Goal: Task Accomplishment & Management: Use online tool/utility

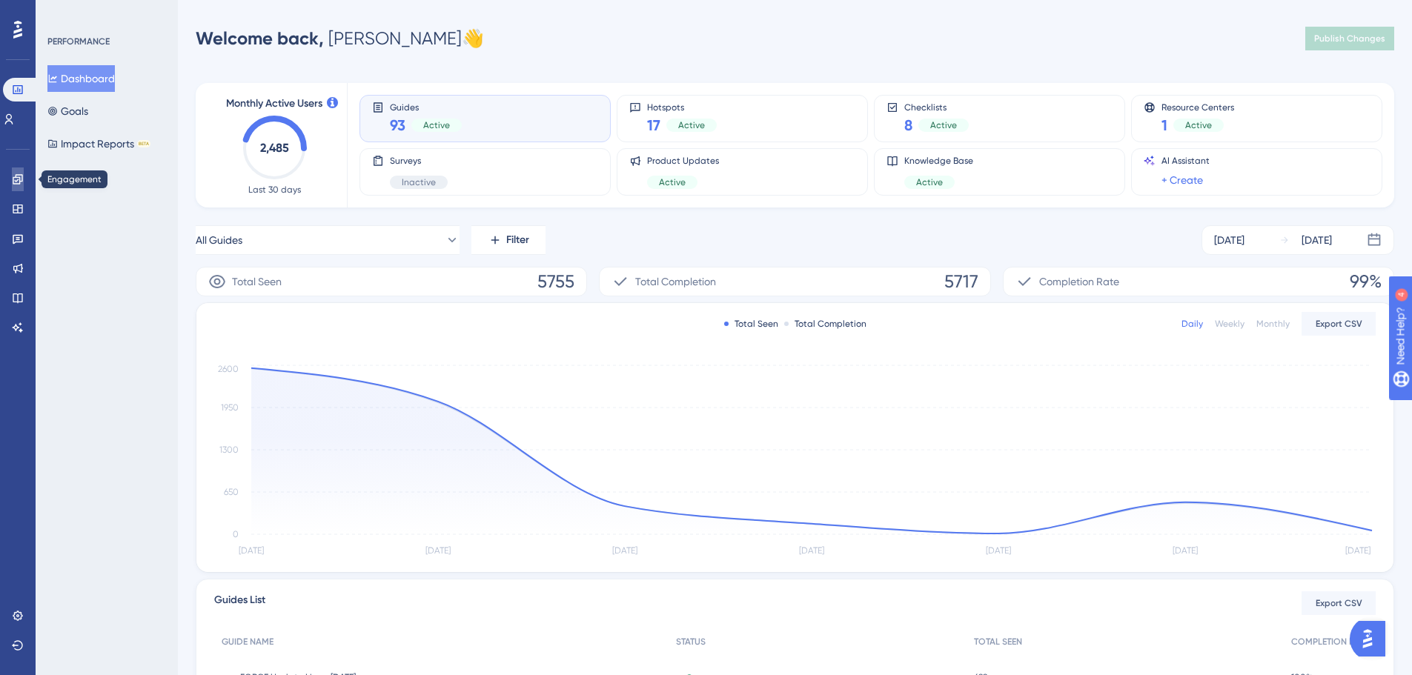
click at [12, 180] on link at bounding box center [18, 179] width 12 height 24
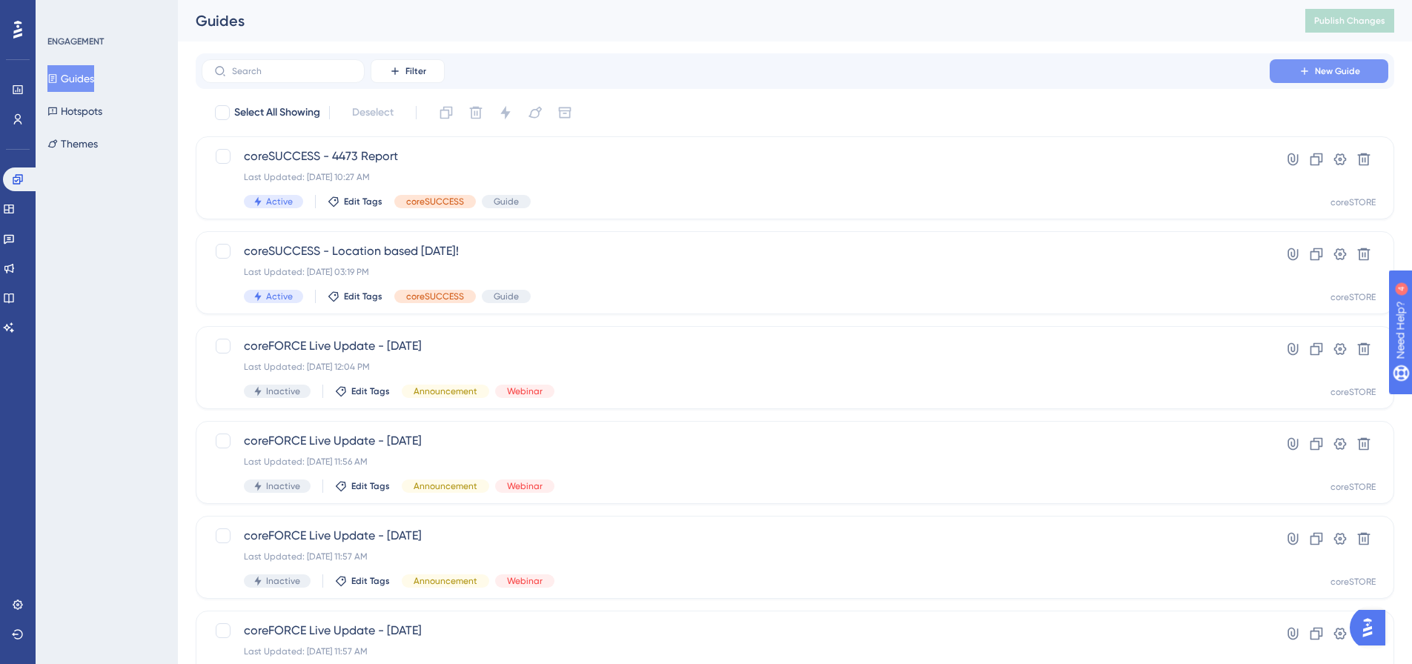
click at [1338, 66] on span "New Guide" at bounding box center [1337, 71] width 45 height 12
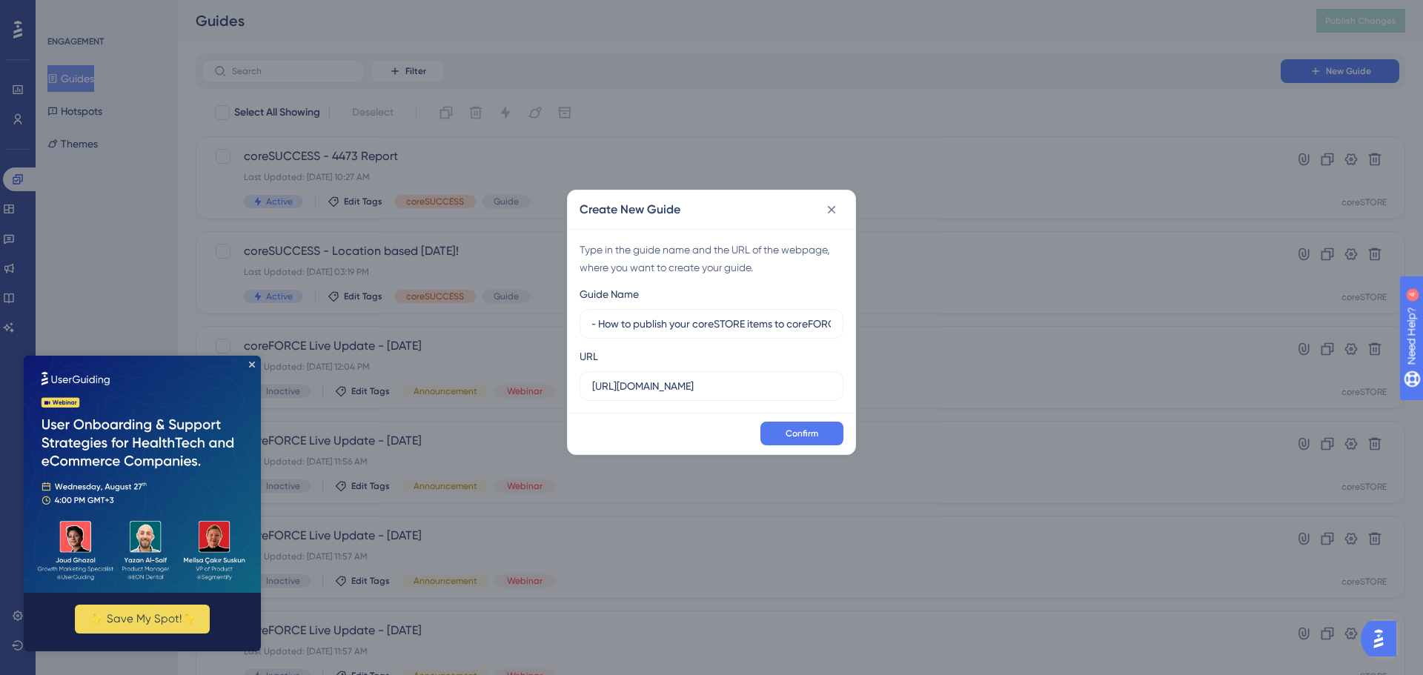
scroll to position [0, 83]
type input "coreSUCCESS - How to publish your coreSTORE items to coreFORCE"
click at [795, 436] on span "Confirm" at bounding box center [801, 434] width 33 height 12
